Goal: Check status: Check status

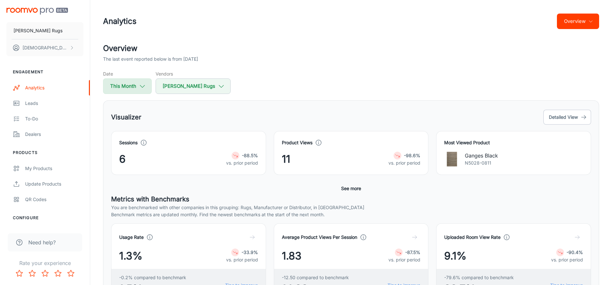
click at [140, 82] on button "This Month" at bounding box center [127, 85] width 49 height 15
select select "9"
select select "2025"
select select "9"
select select "2025"
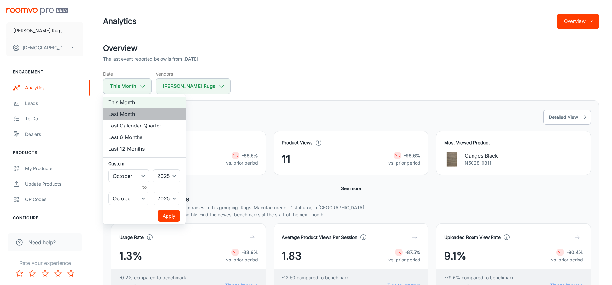
click at [138, 114] on li "Last Month" at bounding box center [144, 114] width 83 height 12
select select "8"
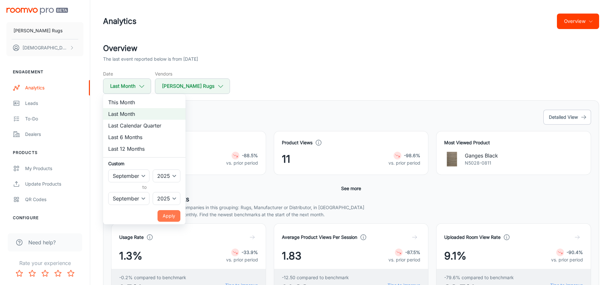
click at [169, 219] on button "Apply" at bounding box center [169, 216] width 23 height 12
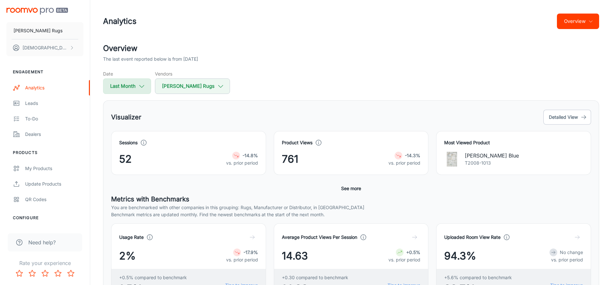
click at [132, 91] on button "Last Month" at bounding box center [127, 85] width 48 height 15
select select "8"
select select "2025"
select select "8"
select select "2025"
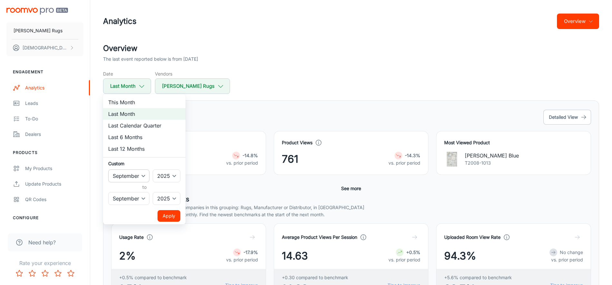
click at [138, 173] on select "January February March April May June July August September October November De…" at bounding box center [128, 175] width 41 height 13
select select "7"
click at [135, 199] on select "January February March April May June July August September October November De…" at bounding box center [128, 198] width 41 height 13
select select "7"
drag, startPoint x: 181, startPoint y: 223, endPoint x: 170, endPoint y: 218, distance: 11.8
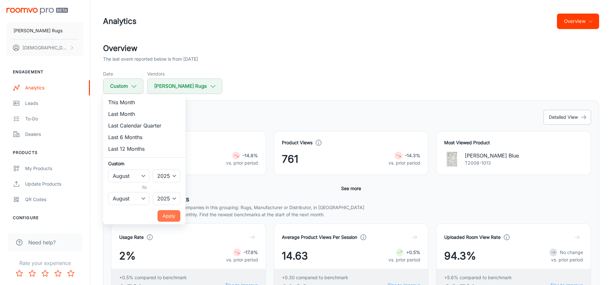
click at [170, 218] on button "Apply" at bounding box center [169, 216] width 23 height 12
